Goal: Transaction & Acquisition: Purchase product/service

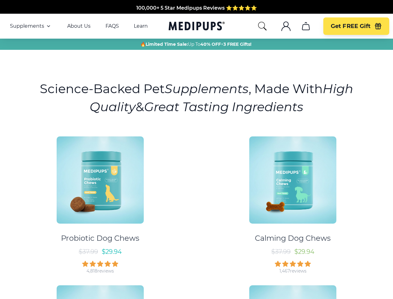
click at [197, 149] on div "Probiotic Dog Chews $ 37.99 $ 29.94 4,818 reviews Calming Dog Chews $ 37.99 $ 2…" at bounding box center [197, 277] width 386 height 292
click at [31, 26] on span "Supplements" at bounding box center [27, 26] width 34 height 6
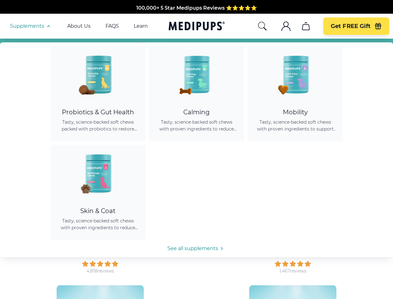
click at [48, 26] on icon "button" at bounding box center [48, 25] width 7 height 7
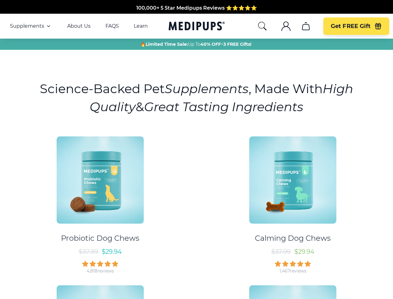
click at [262, 26] on icon "search" at bounding box center [263, 26] width 10 height 10
click at [286, 26] on icon ".cls-1{fill:none;stroke:currentColor;stroke-miterlimit:10;stroke-width:1.5px;}" at bounding box center [286, 26] width 10 height 10
click at [306, 26] on icon "cart" at bounding box center [306, 26] width 10 height 10
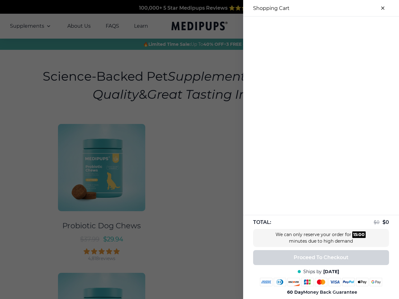
click at [306, 26] on div at bounding box center [321, 22] width 156 height 10
click at [356, 26] on div at bounding box center [321, 22] width 156 height 10
